Goal: Find specific page/section

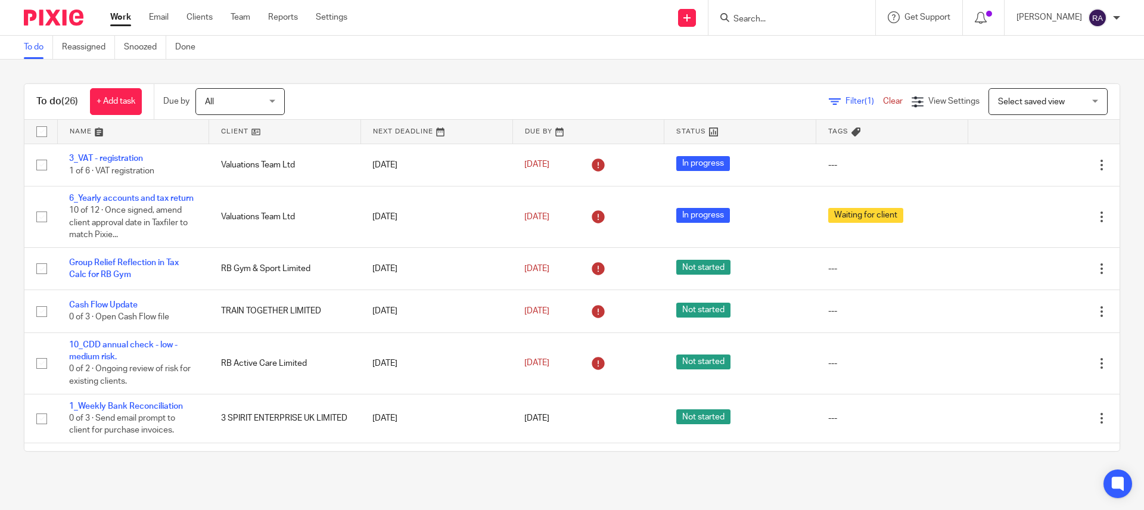
click at [129, 20] on link "Work" at bounding box center [120, 17] width 21 height 12
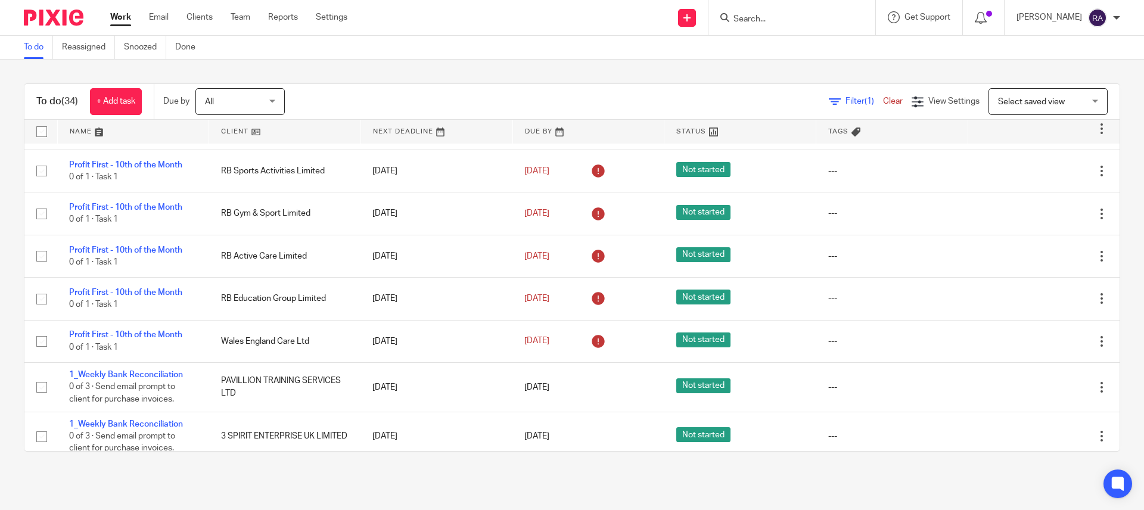
scroll to position [389, 0]
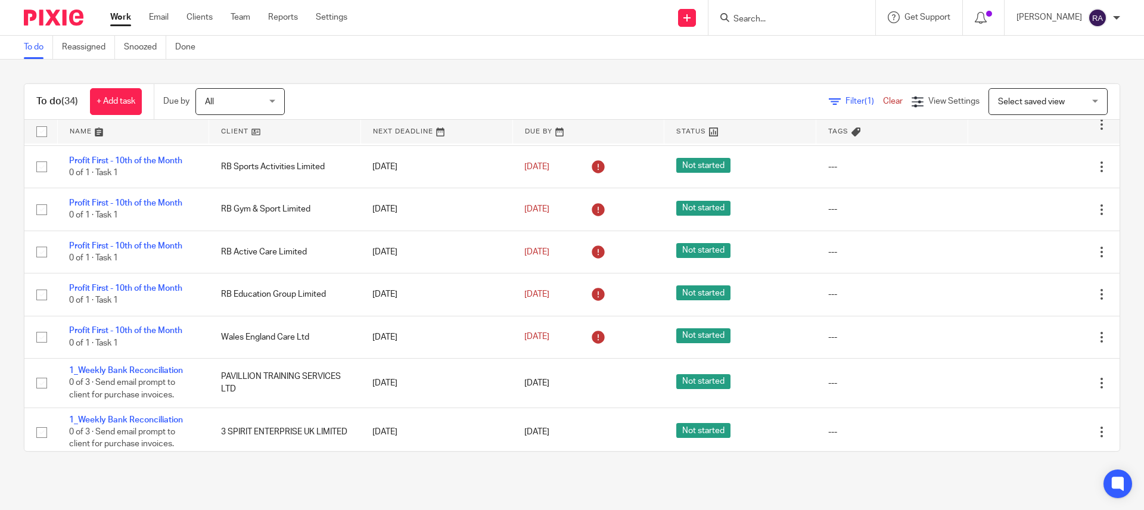
click at [745, 5] on div at bounding box center [791, 17] width 167 height 35
click at [751, 17] on input "Search" at bounding box center [785, 19] width 107 height 11
click at [762, 21] on input "Search" at bounding box center [785, 19] width 107 height 11
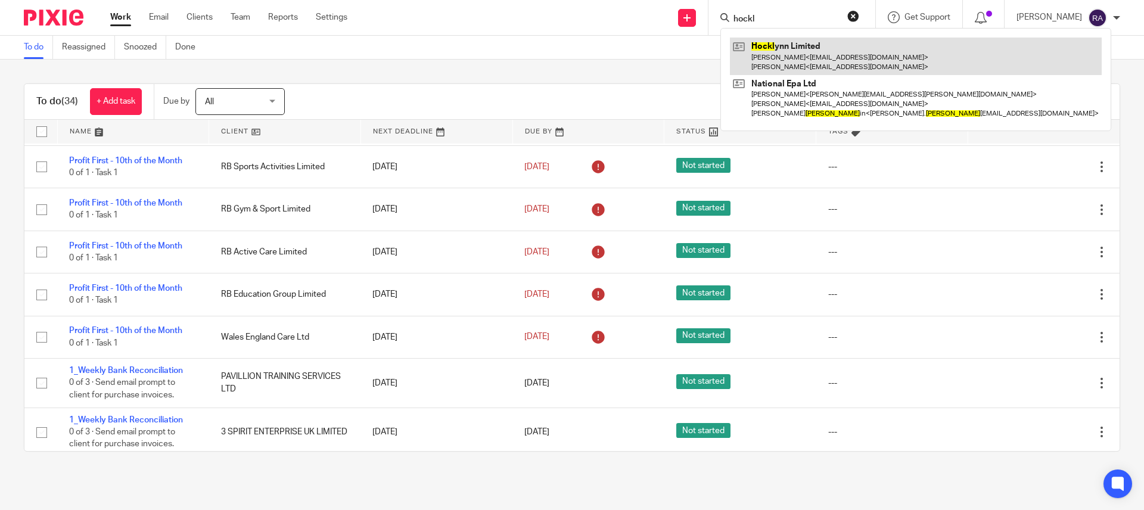
type input "hockl"
click at [779, 52] on link at bounding box center [916, 56] width 372 height 37
